Goal: Task Accomplishment & Management: Use online tool/utility

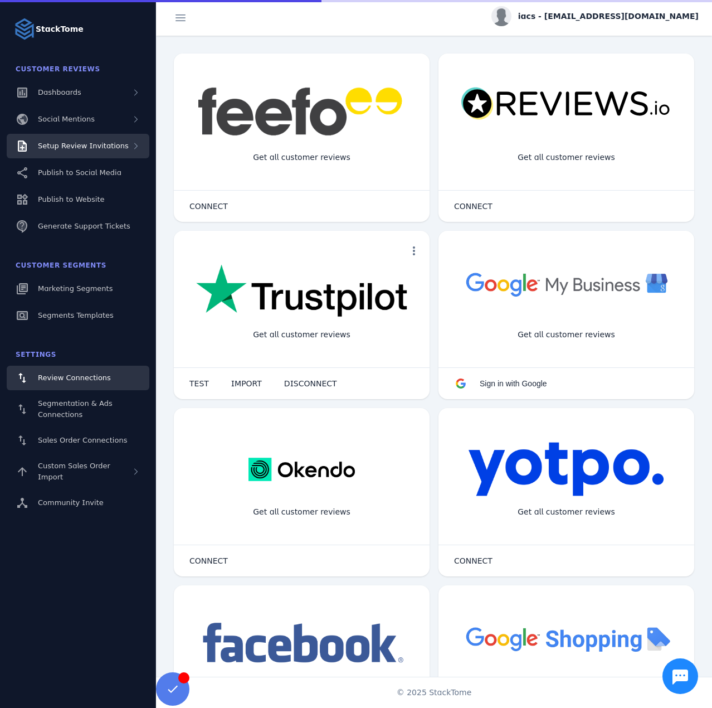
click at [92, 144] on span "Setup Review Invitations" at bounding box center [83, 146] width 91 height 8
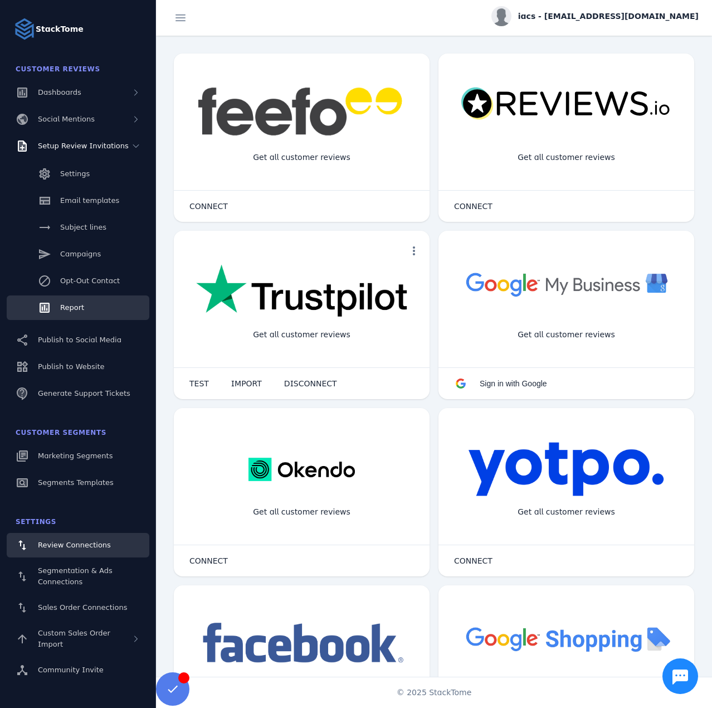
click at [76, 303] on span "Report" at bounding box center [72, 307] width 24 height 8
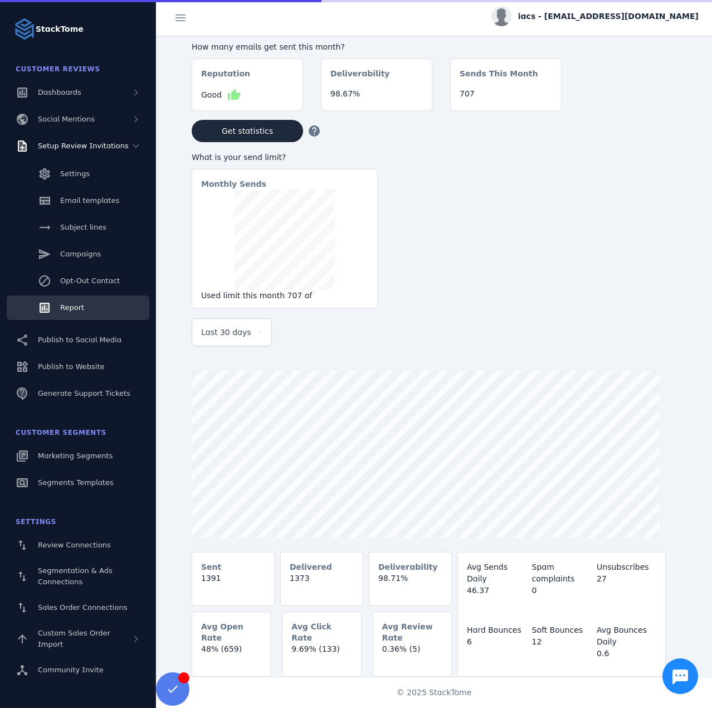
click at [257, 335] on icon at bounding box center [259, 331] width 13 height 13
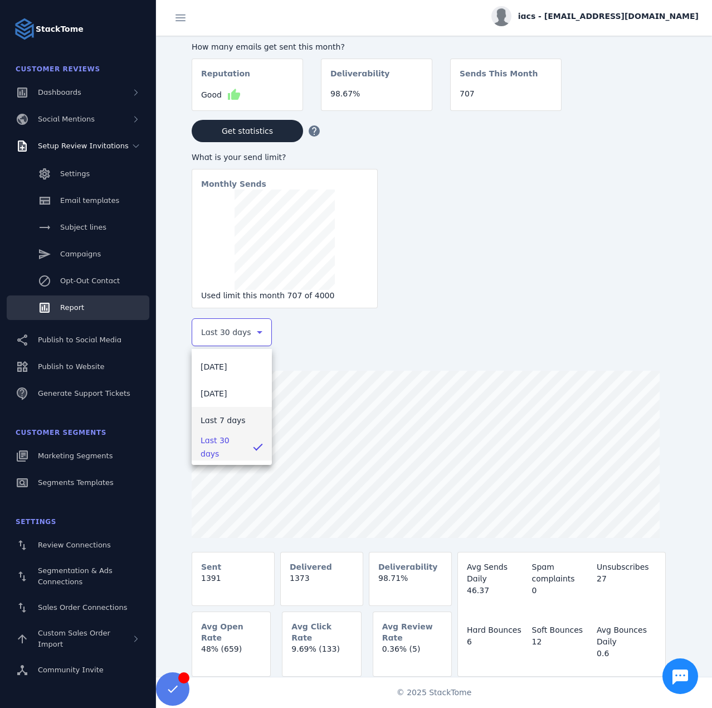
click at [230, 410] on mat-option "Last 7 days" at bounding box center [232, 420] width 80 height 27
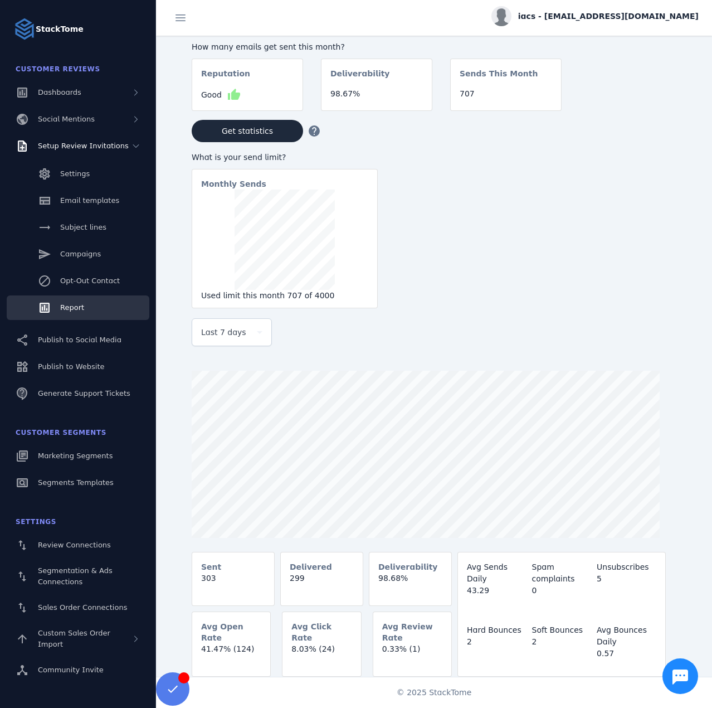
click at [618, 14] on span "iacs - cs_iacs@stacktome.com" at bounding box center [608, 17] width 181 height 12
click at [665, 109] on span "Sign out" at bounding box center [663, 107] width 32 height 13
